Goal: Find contact information: Find contact information

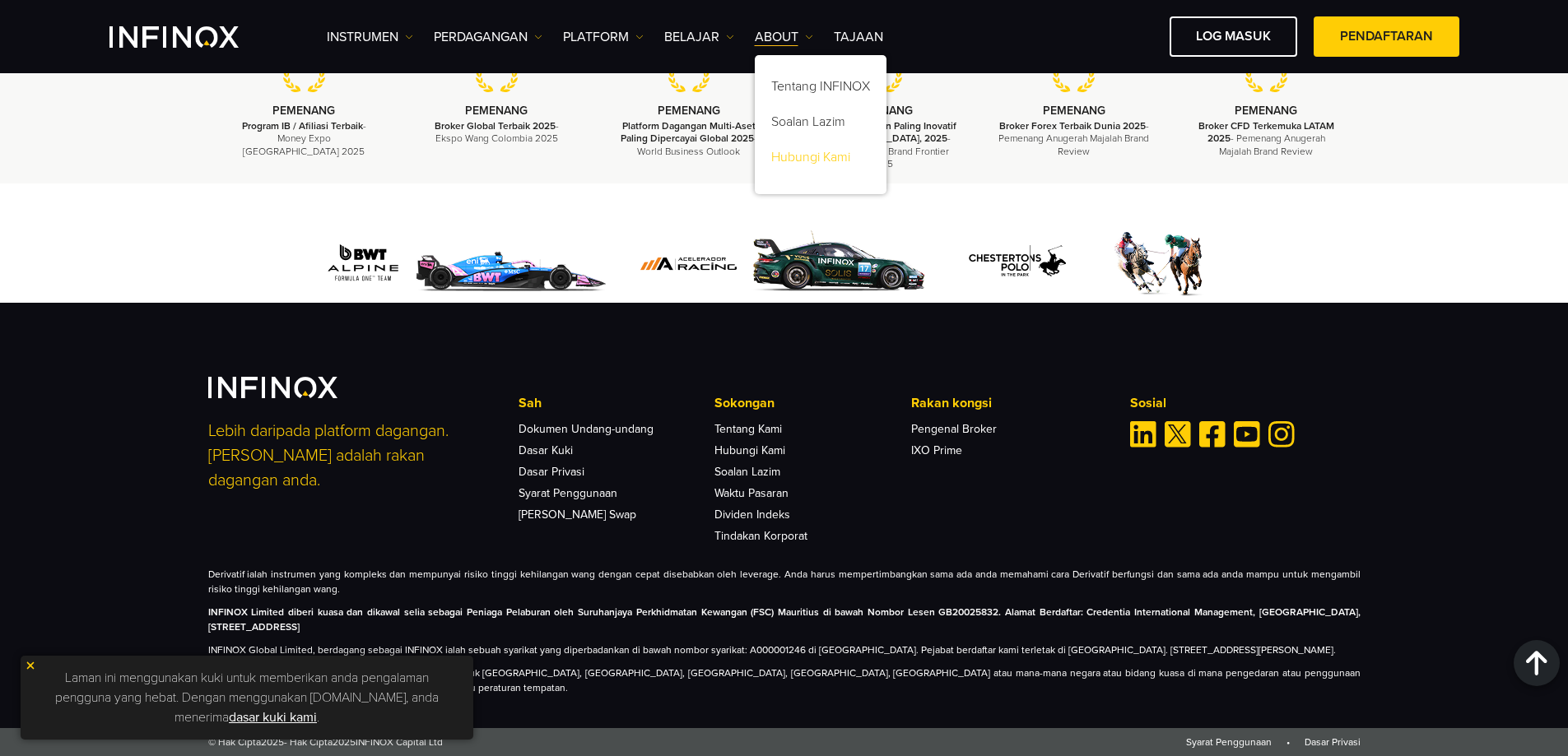
click at [814, 158] on link "Hubungi Kami" at bounding box center [820, 160] width 131 height 35
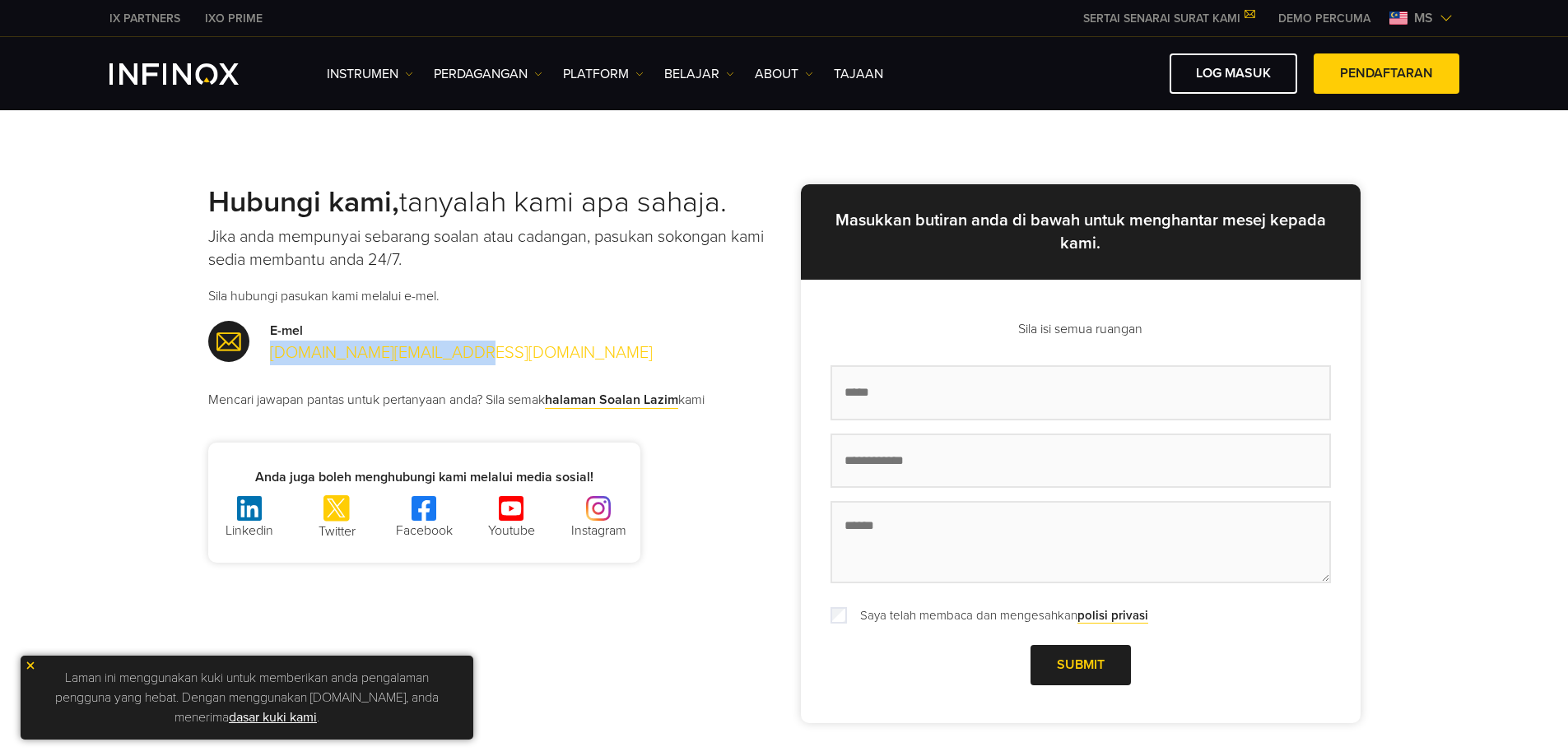
drag, startPoint x: 264, startPoint y: 352, endPoint x: 447, endPoint y: 355, distance: 183.0
click at [447, 355] on div "E-mel support.asia@infinox.com" at bounding box center [496, 343] width 576 height 44
copy link "support.asia@infinox.com"
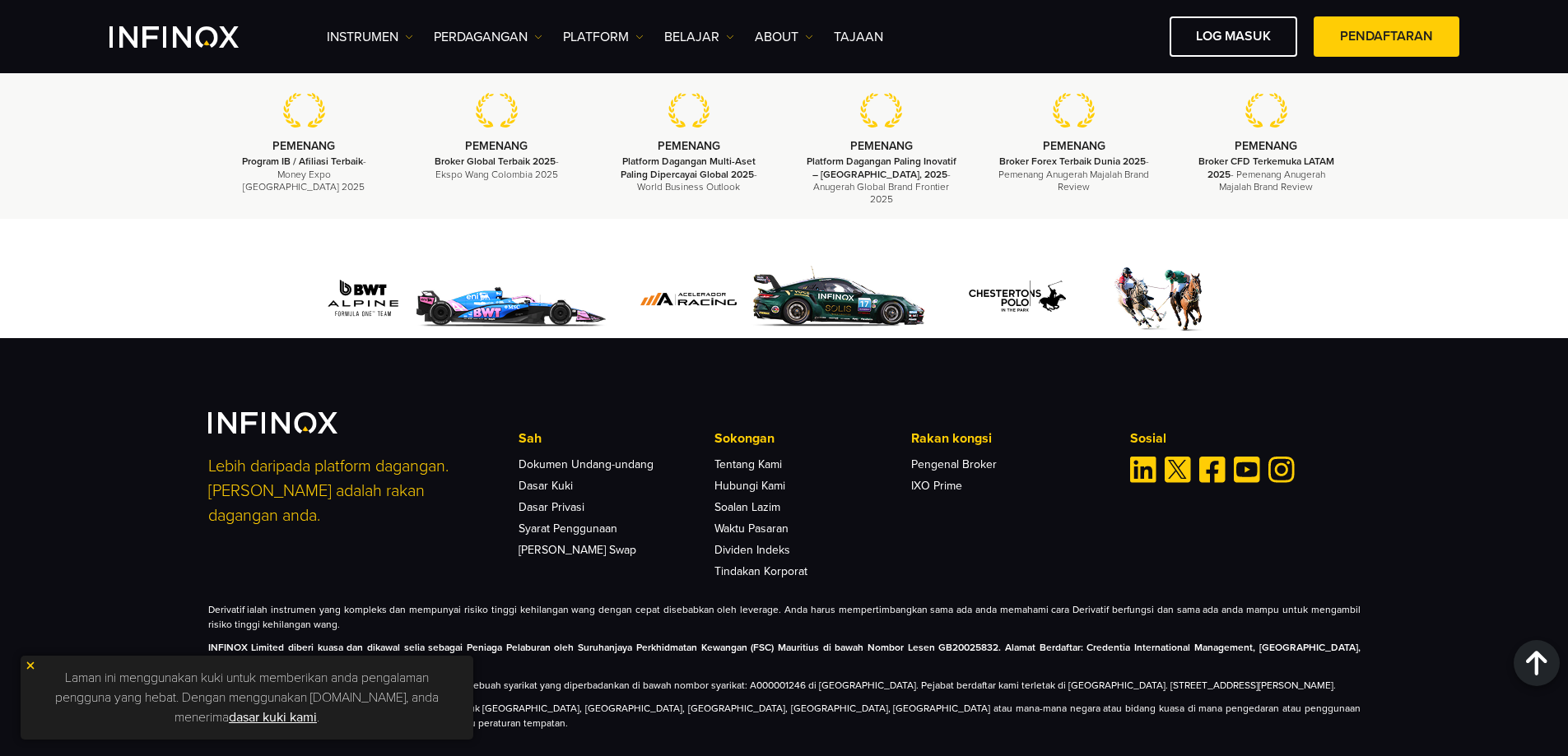
scroll to position [2273, 0]
